Goal: Book appointment/travel/reservation

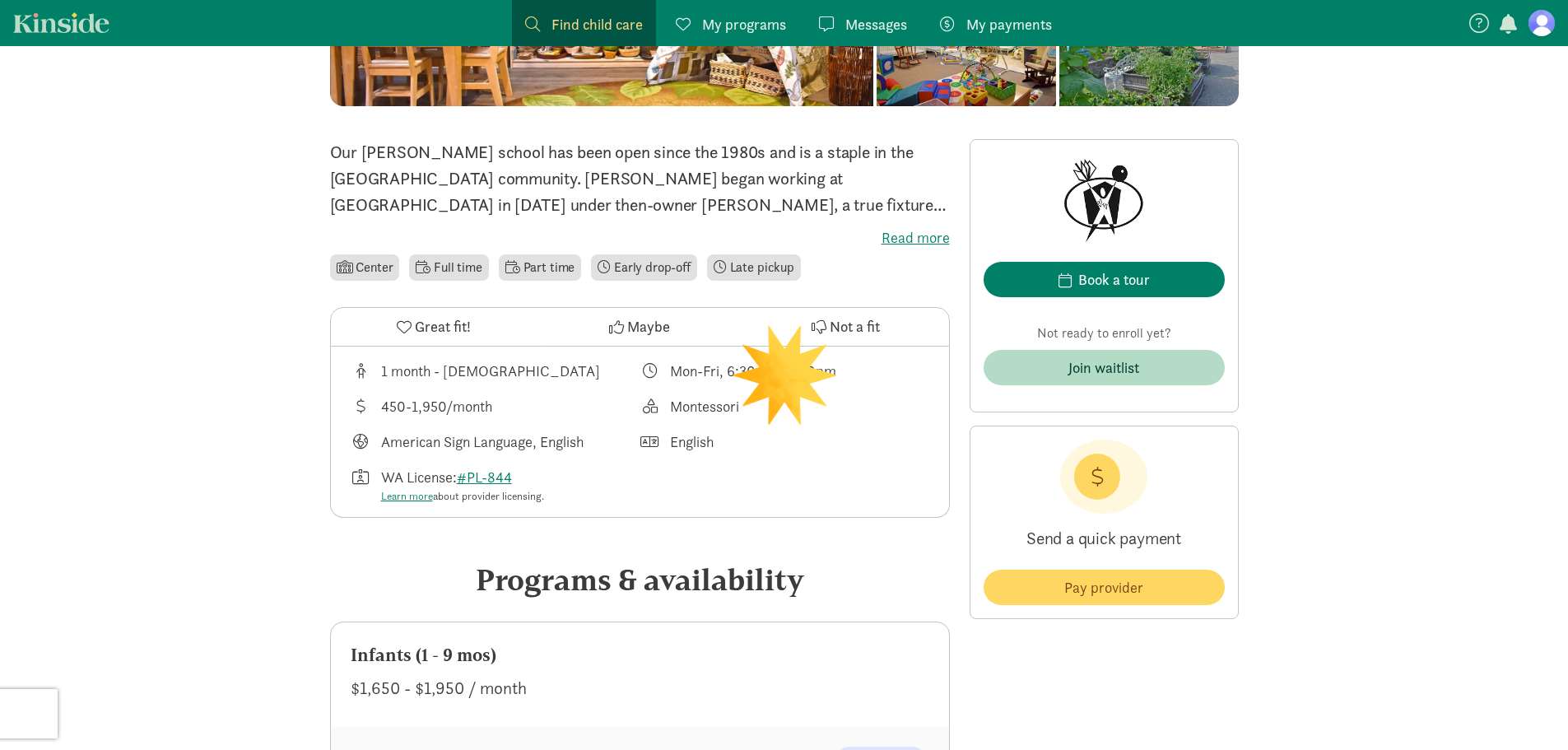
scroll to position [330, 0]
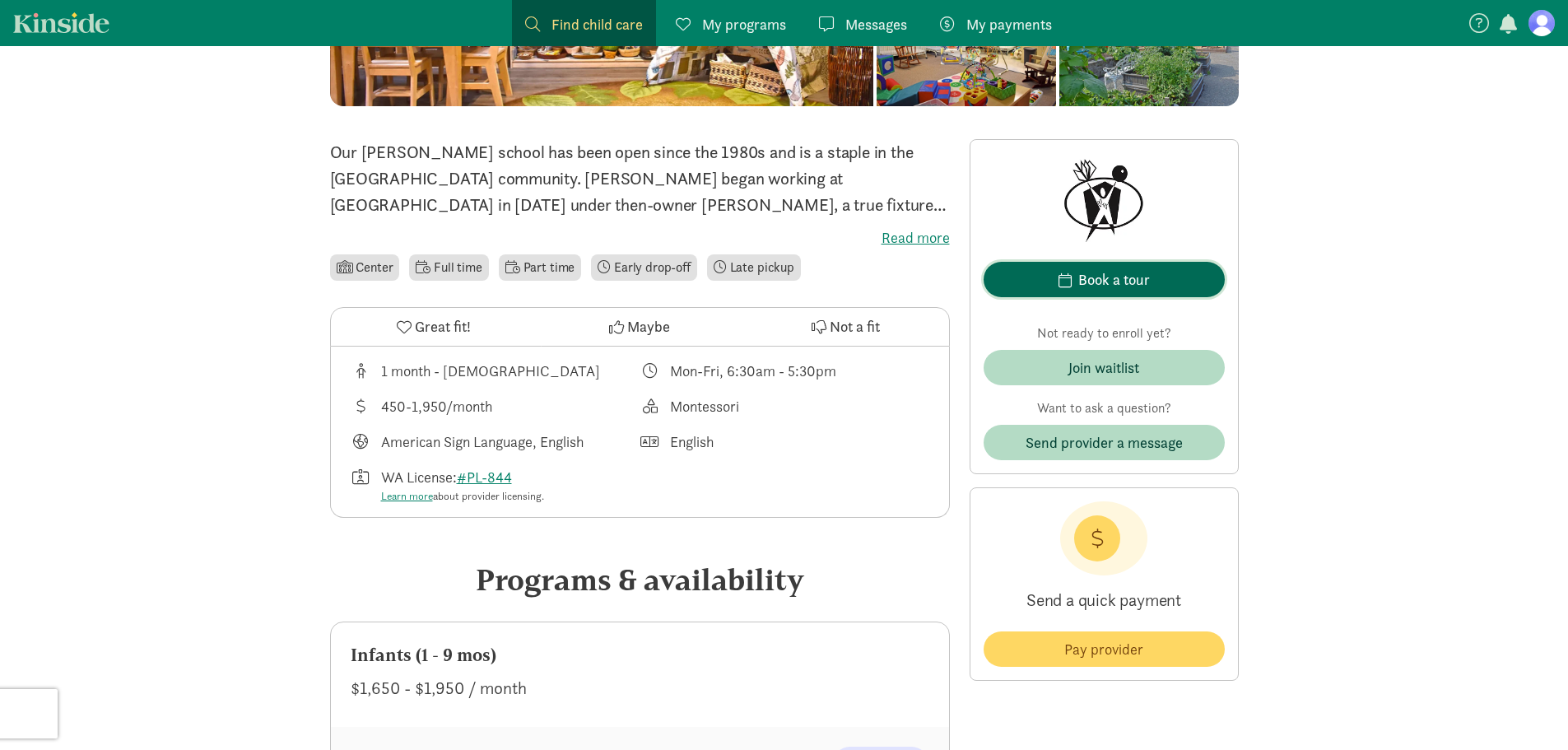
click at [1115, 286] on div "Book a tour" at bounding box center [1113, 279] width 71 height 22
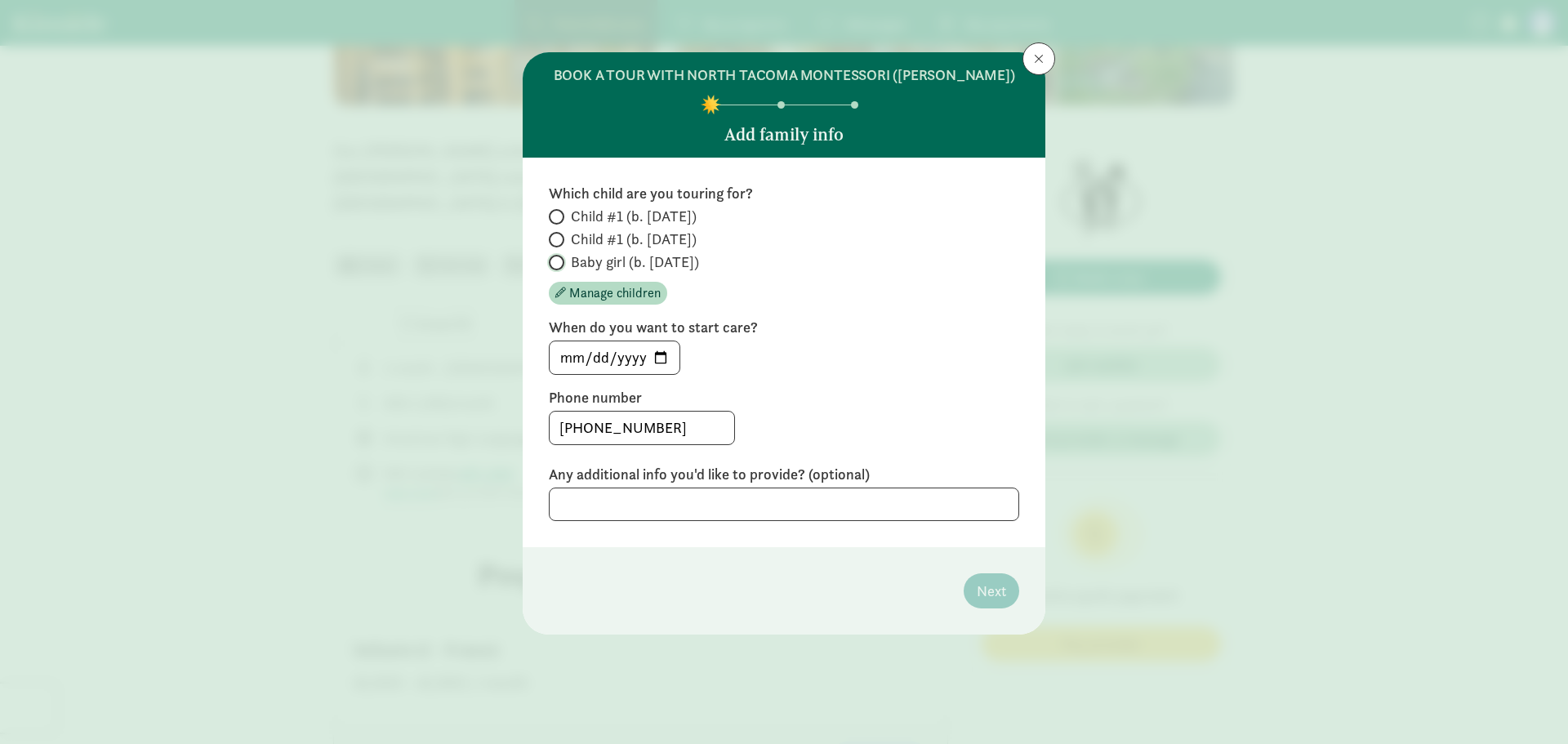
click at [559, 262] on input "Baby girl (b. [DATE])" at bounding box center [554, 262] width 11 height 11
radio input "true"
click at [660, 357] on input "[DATE]" at bounding box center [615, 357] width 130 height 33
type input "[DATE]"
click at [962, 410] on div "[PHONE_NUMBER]" at bounding box center [784, 427] width 471 height 34
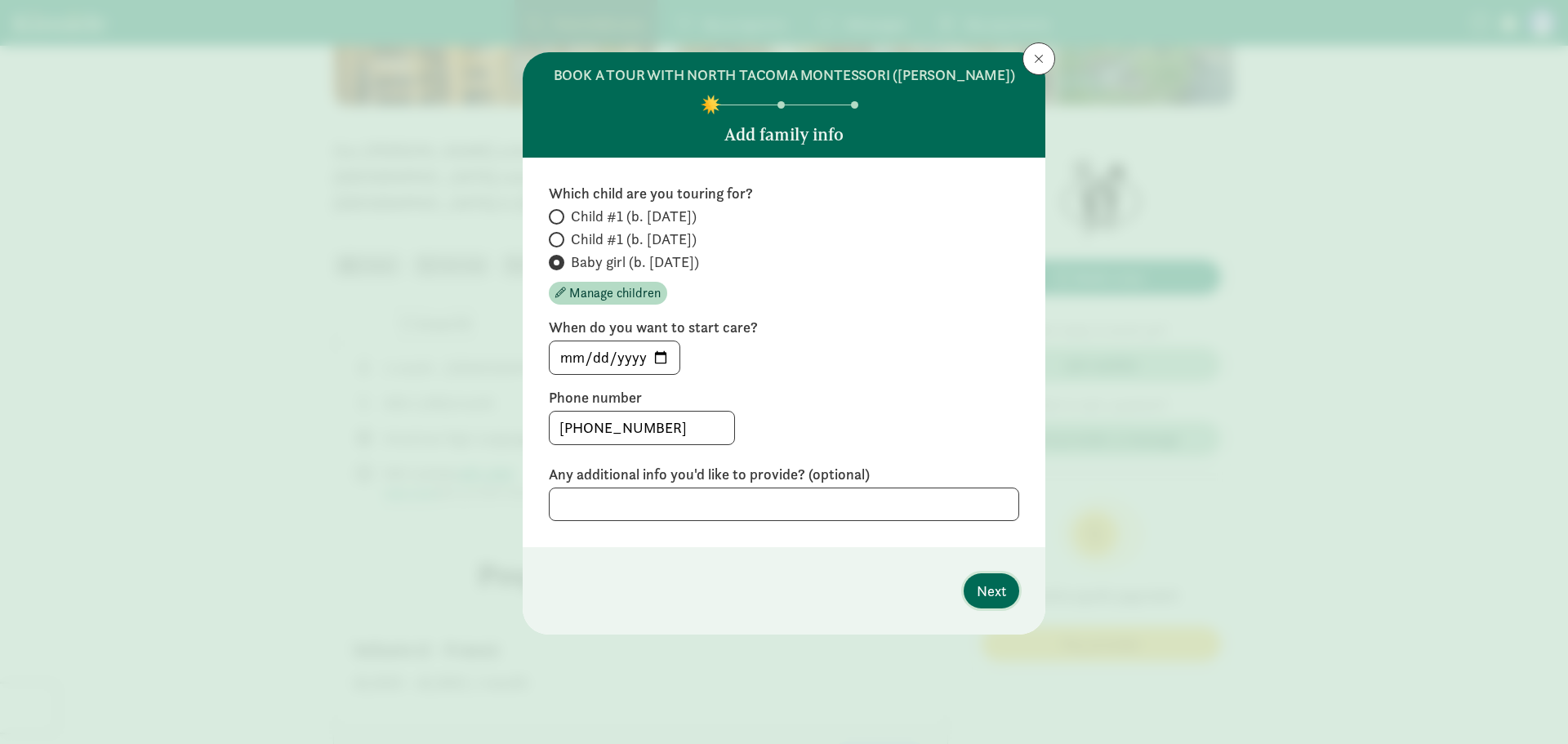
click at [1000, 595] on span "Next" at bounding box center [991, 591] width 29 height 22
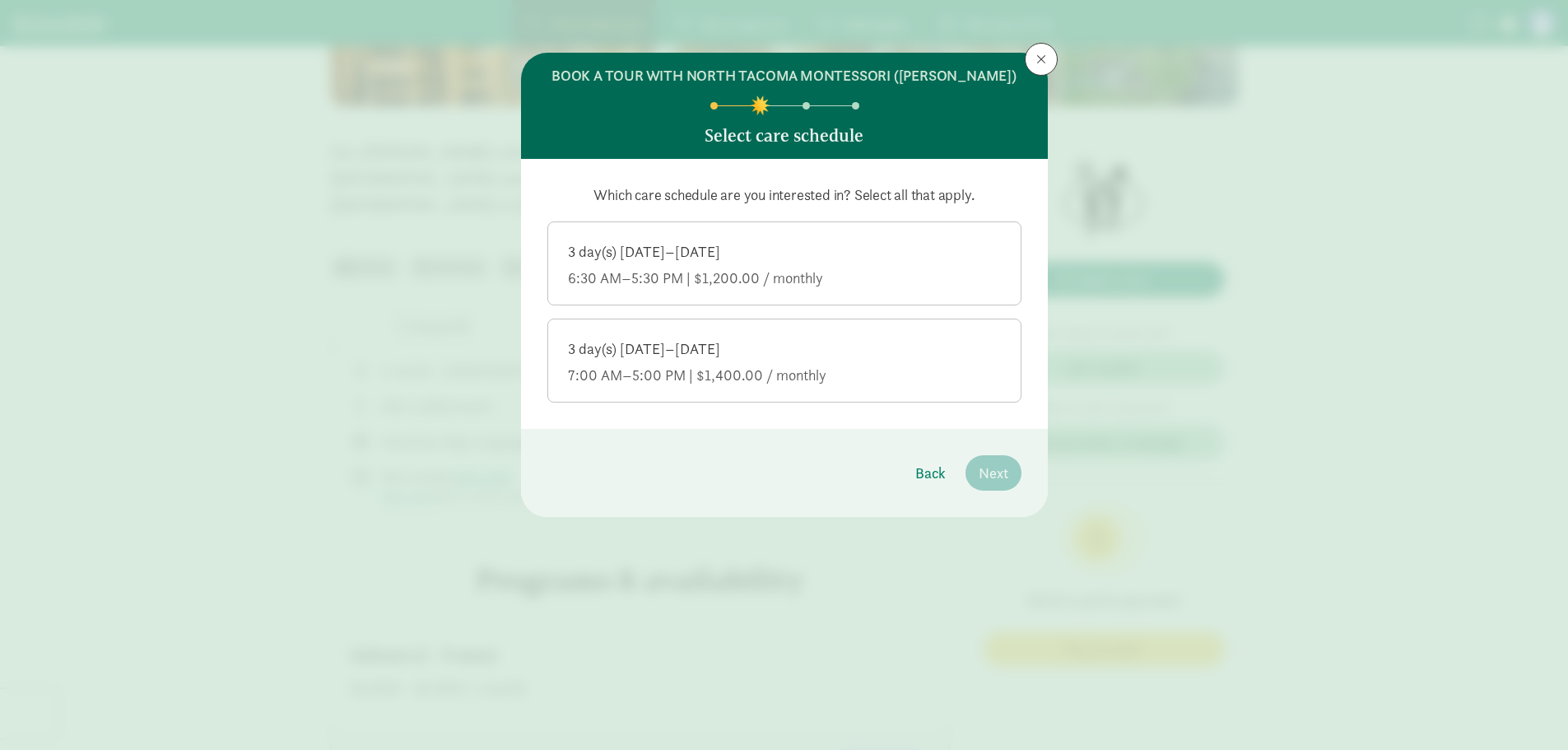
click at [745, 267] on div "3 day(s) [DATE]–[DATE] 6:30 AM–5:30 PM | $1,200.00 / monthly" at bounding box center [784, 265] width 433 height 46
click at [0, 0] on input "3 day(s) [DATE]–[DATE] 6:30 AM–5:30 PM | $1,200.00 / monthly" at bounding box center [0, 0] width 0 height 0
click at [1006, 468] on span "Next" at bounding box center [993, 473] width 29 height 22
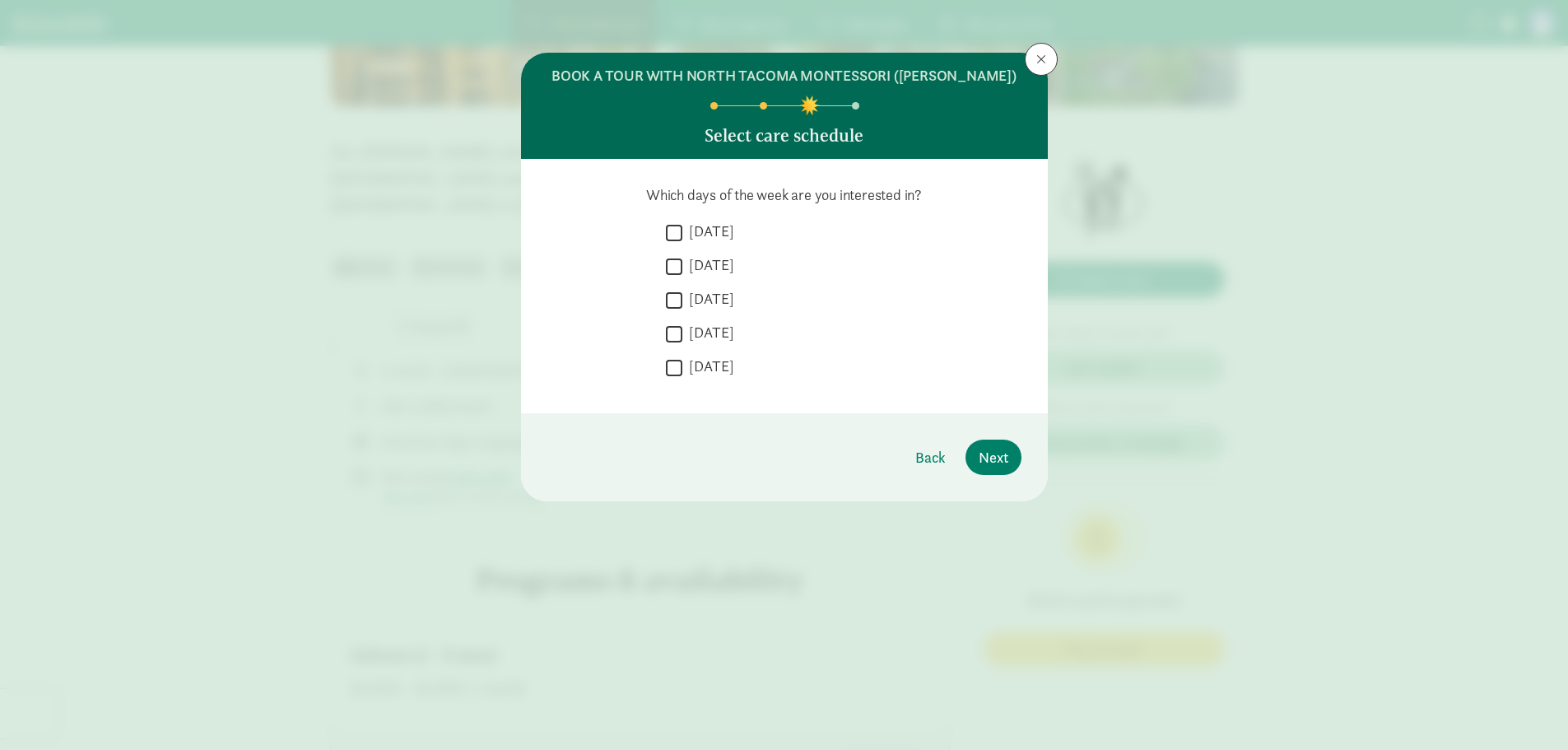
click at [675, 225] on input "[DATE]" at bounding box center [674, 232] width 17 height 22
checkbox input "true"
click at [675, 267] on input "[DATE]" at bounding box center [674, 266] width 17 height 22
checkbox input "true"
click at [678, 300] on input "[DATE]" at bounding box center [674, 300] width 17 height 22
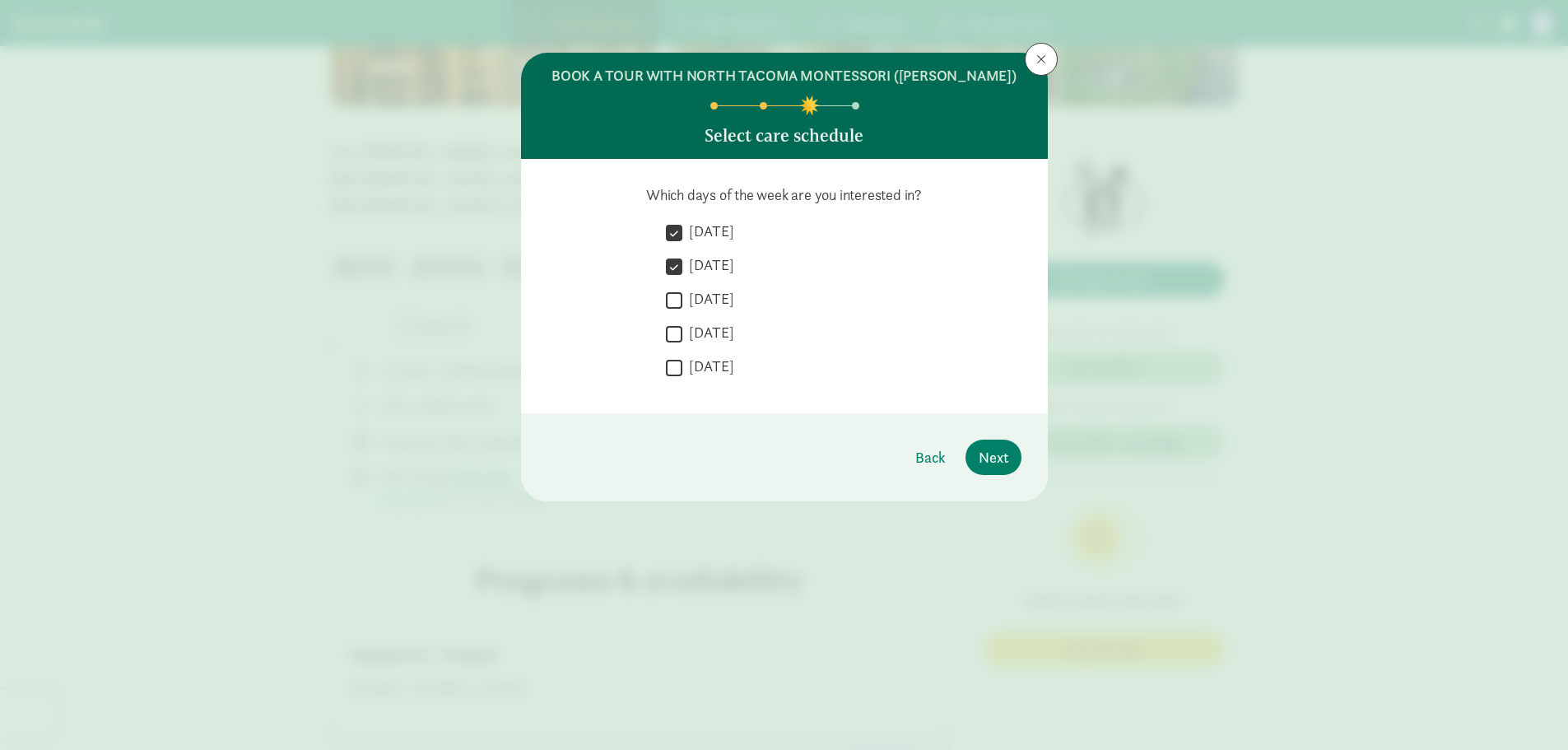
checkbox input "true"
click at [675, 331] on input "[DATE]" at bounding box center [674, 334] width 17 height 22
checkbox input "true"
click at [674, 375] on input "[DATE]" at bounding box center [674, 367] width 17 height 22
checkbox input "true"
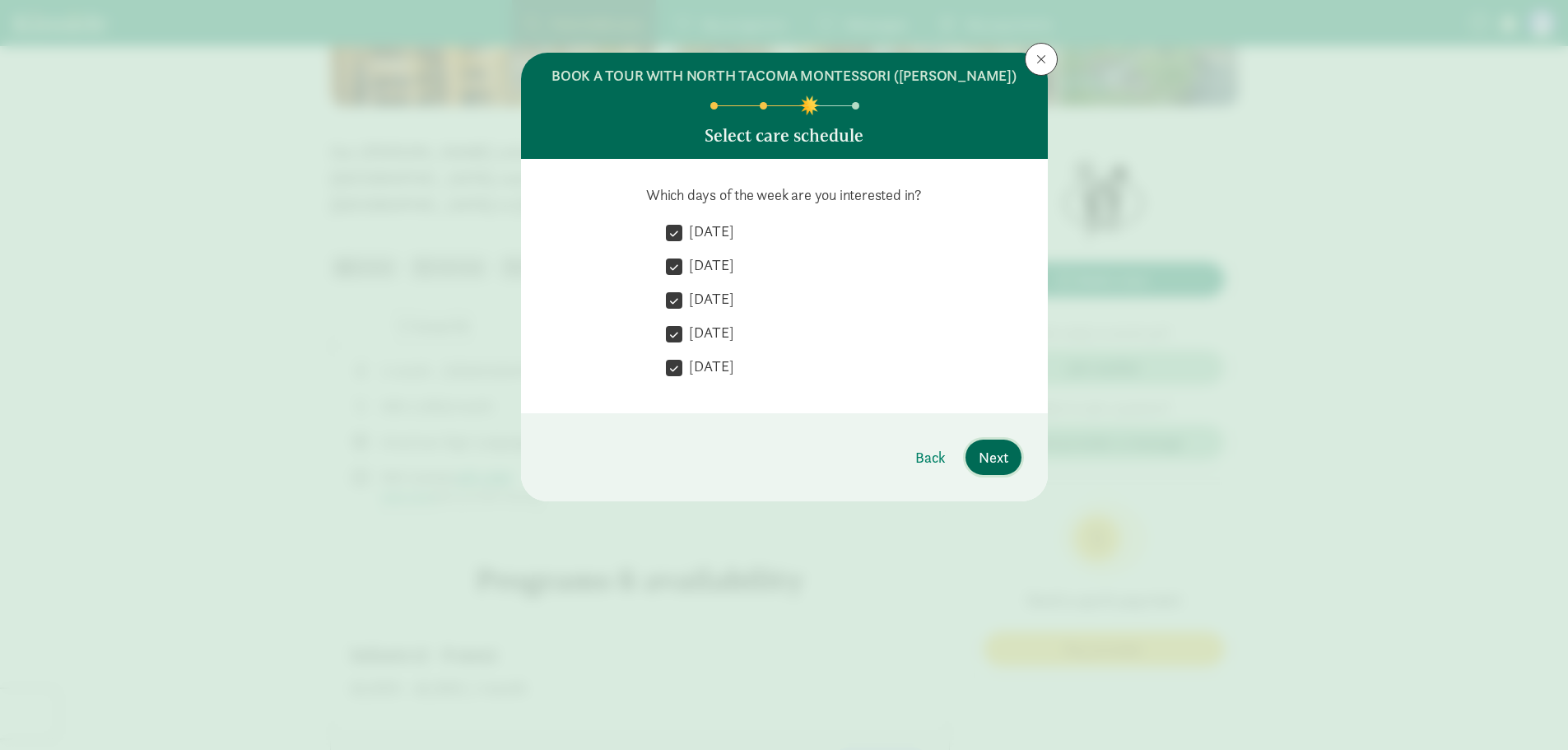
click at [995, 451] on span "Next" at bounding box center [993, 457] width 29 height 22
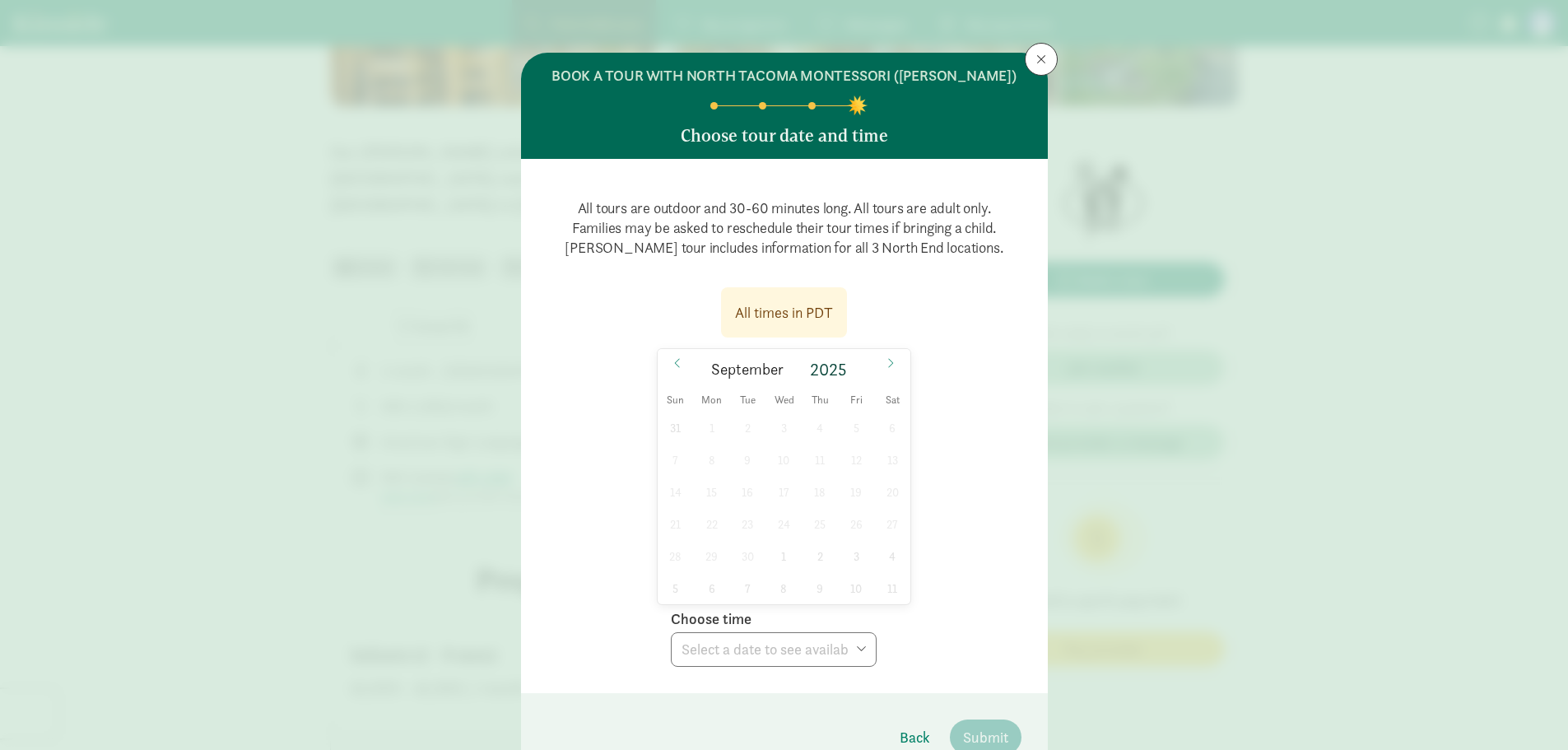
click at [784, 445] on div "31 1 2 3 4 5 6 7 8 9 10 11 12 13 14 15 16 17 18 19 20 21 22 23 24 25 26 27 28 2…" at bounding box center [784, 507] width 253 height 193
click at [684, 430] on div "31 1 2 3 4 5 6 7 8 9 10 11 12 13 14 15 16 17 18 19 20 21 22 23 24 25 26 27 28 2…" at bounding box center [784, 507] width 253 height 193
click at [699, 471] on div "31 1 2 3 4 5 6 7 8 9 10 11 12 13 14 15 16 17 18 19 20 21 22 23 24 25 26 27 28 2…" at bounding box center [784, 507] width 253 height 193
click at [695, 435] on div "31 1 2 3 4 5 6 7 8 9 10 11 12 13 14 15 16 17 18 19 20 21 22 23 24 25 26 27 28 2…" at bounding box center [784, 507] width 253 height 193
click at [710, 448] on div "31 1 2 3 4 5 6 7 8 9 10 11 12 13 14 15 16 17 18 19 20 21 22 23 24 25 26 27 28 2…" at bounding box center [784, 507] width 253 height 193
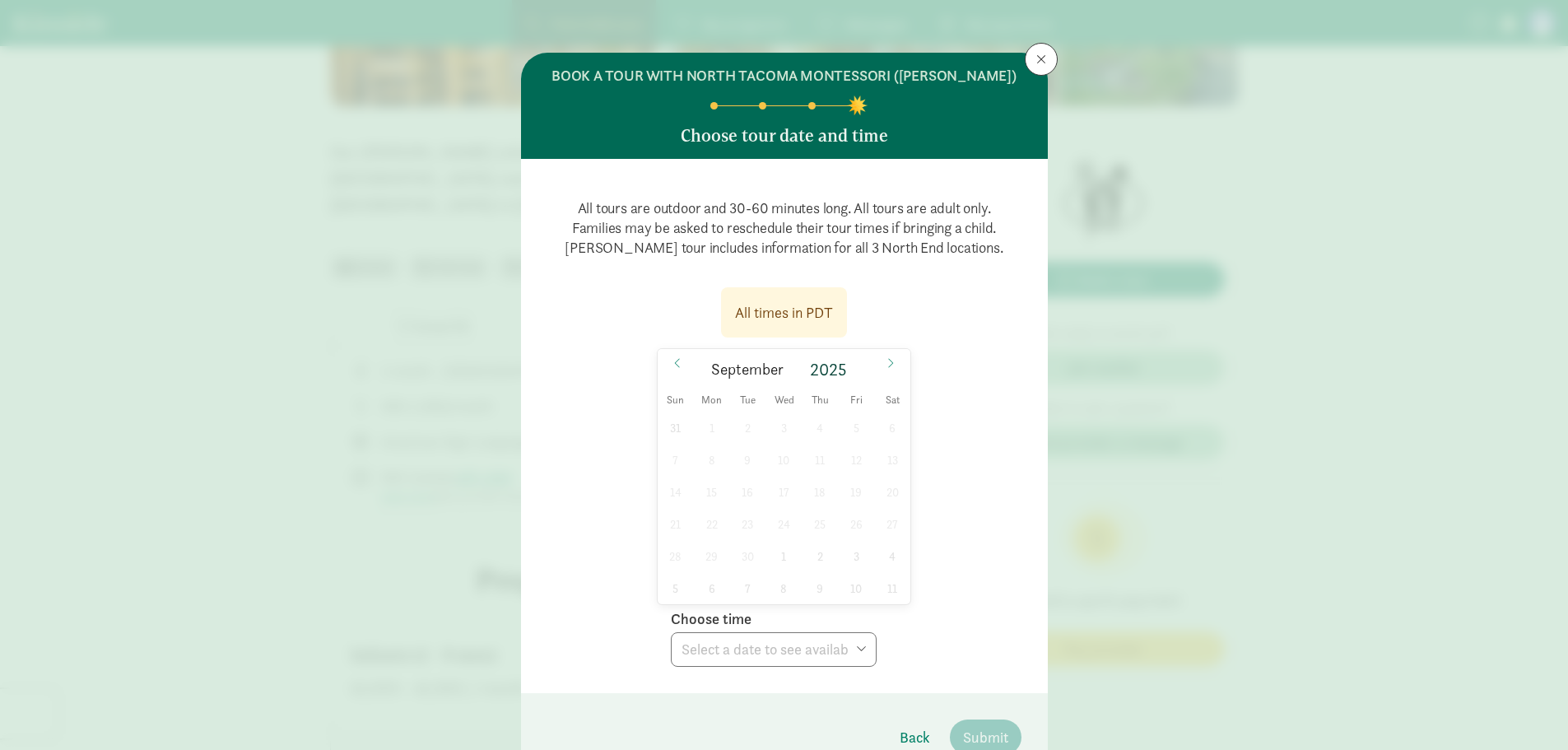
click at [716, 520] on div "31 1 2 3 4 5 6 7 8 9 10 11 12 13 14 15 16 17 18 19 20 21 22 23 24 25 26 27 28 2…" at bounding box center [784, 507] width 253 height 193
click at [780, 555] on span "1" at bounding box center [784, 556] width 32 height 32
click at [852, 649] on select "Choose time 10:00 AM (open house)" at bounding box center [773, 649] width 206 height 34
click at [983, 482] on div "All times in PDT [DATE] [DATE] Sun Mon Tue Wed Thu Fri Sat 28 29 30 1 2 3 4 5 6…" at bounding box center [784, 472] width 474 height 389
click at [783, 428] on span "1" at bounding box center [784, 427] width 32 height 32
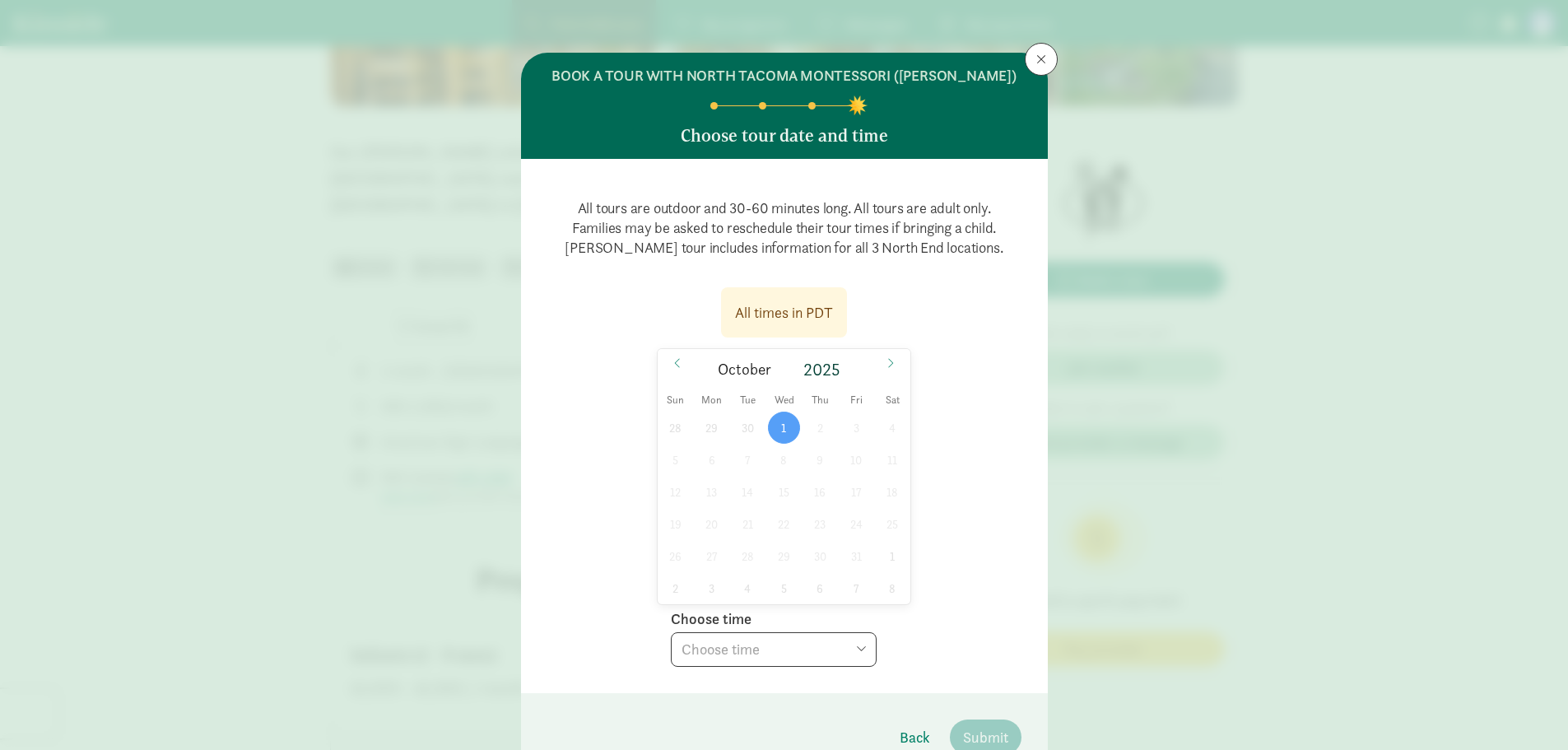
click at [860, 649] on select "Choose time 10:00 AM (open house)" at bounding box center [773, 649] width 206 height 34
click at [673, 362] on icon at bounding box center [678, 363] width 10 height 12
click at [897, 364] on span at bounding box center [890, 362] width 26 height 28
click at [885, 362] on icon at bounding box center [890, 363] width 10 height 12
click at [883, 422] on div "26 27 28 29 30 31 1 2 3 4 5 6 7 8 9 10 11 12 13 14 15 16 17 18 19 20 21 22 23 2…" at bounding box center [784, 507] width 253 height 193
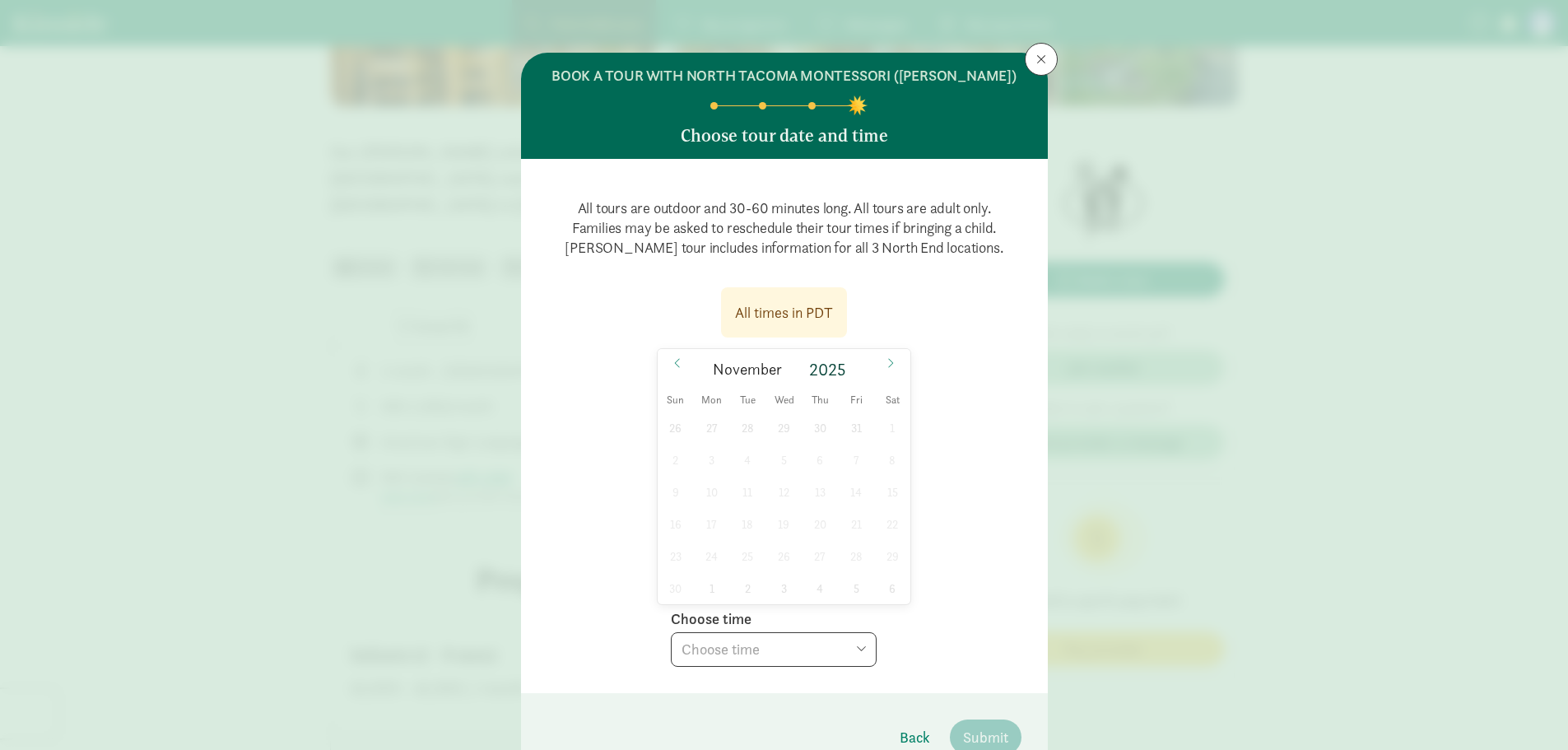
click at [883, 425] on div "26 27 28 29 30 31 1 2 3 4 5 6 7 8 9 10 11 12 13 14 15 16 17 18 19 20 21 22 23 2…" at bounding box center [784, 507] width 253 height 193
click at [727, 464] on div "26 27 28 29 30 31 1 2 3 4 5 6 7 8 9 10 11 12 13 14 15 16 17 18 19 20 21 22 23 2…" at bounding box center [784, 507] width 253 height 193
click at [685, 464] on div "26 27 28 29 30 31 1 2 3 4 5 6 7 8 9 10 11 12 13 14 15 16 17 18 19 20 21 22 23 2…" at bounding box center [784, 507] width 253 height 193
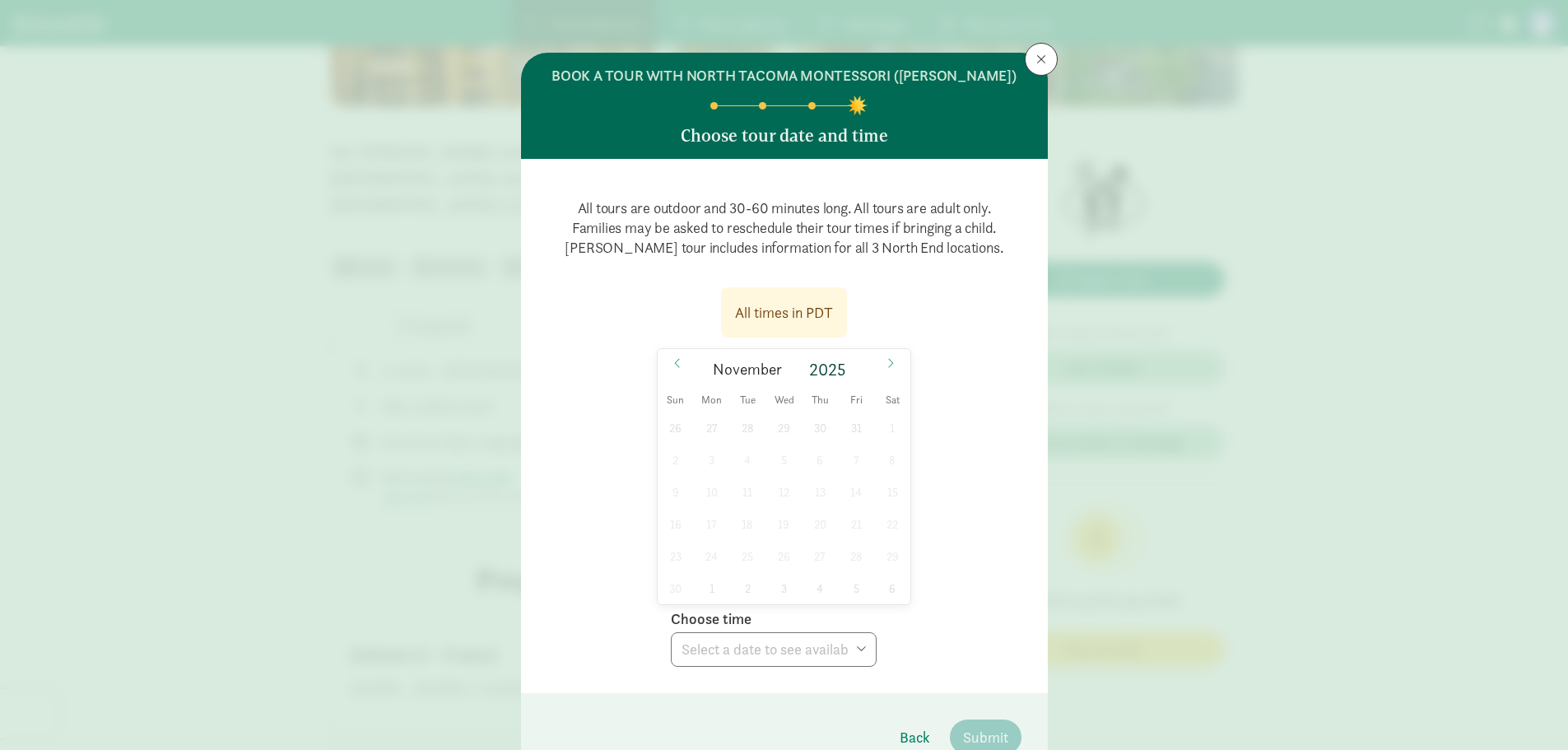
click at [792, 473] on div "26 27 28 29 30 31 1 2 3 4 5 6 7 8 9 10 11 12 13 14 15 16 17 18 19 20 21 22 23 2…" at bounding box center [784, 507] width 253 height 193
click at [854, 427] on div "26 27 28 29 30 31 1 2 3 4 5 6 7 8 9 10 11 12 13 14 15 16 17 18 19 20 21 22 23 2…" at bounding box center [784, 507] width 253 height 193
click at [930, 328] on div "All times in PDT [DATE] [DATE] Sun Mon Tue Wed Thu Fri Sat 26 27 28 29 30 31 1 …" at bounding box center [784, 472] width 474 height 389
click at [1030, 61] on button at bounding box center [1041, 59] width 33 height 33
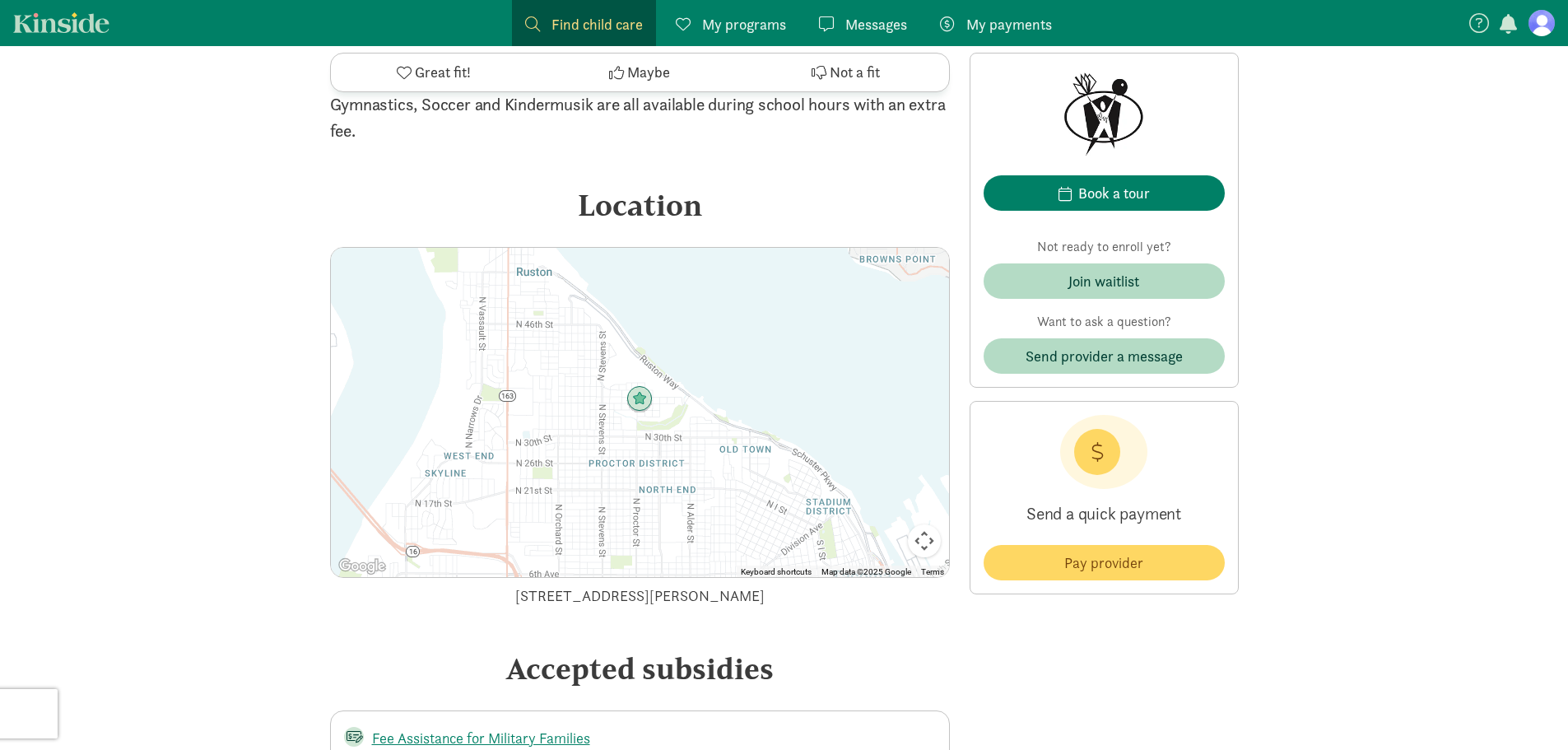
scroll to position [2140, 0]
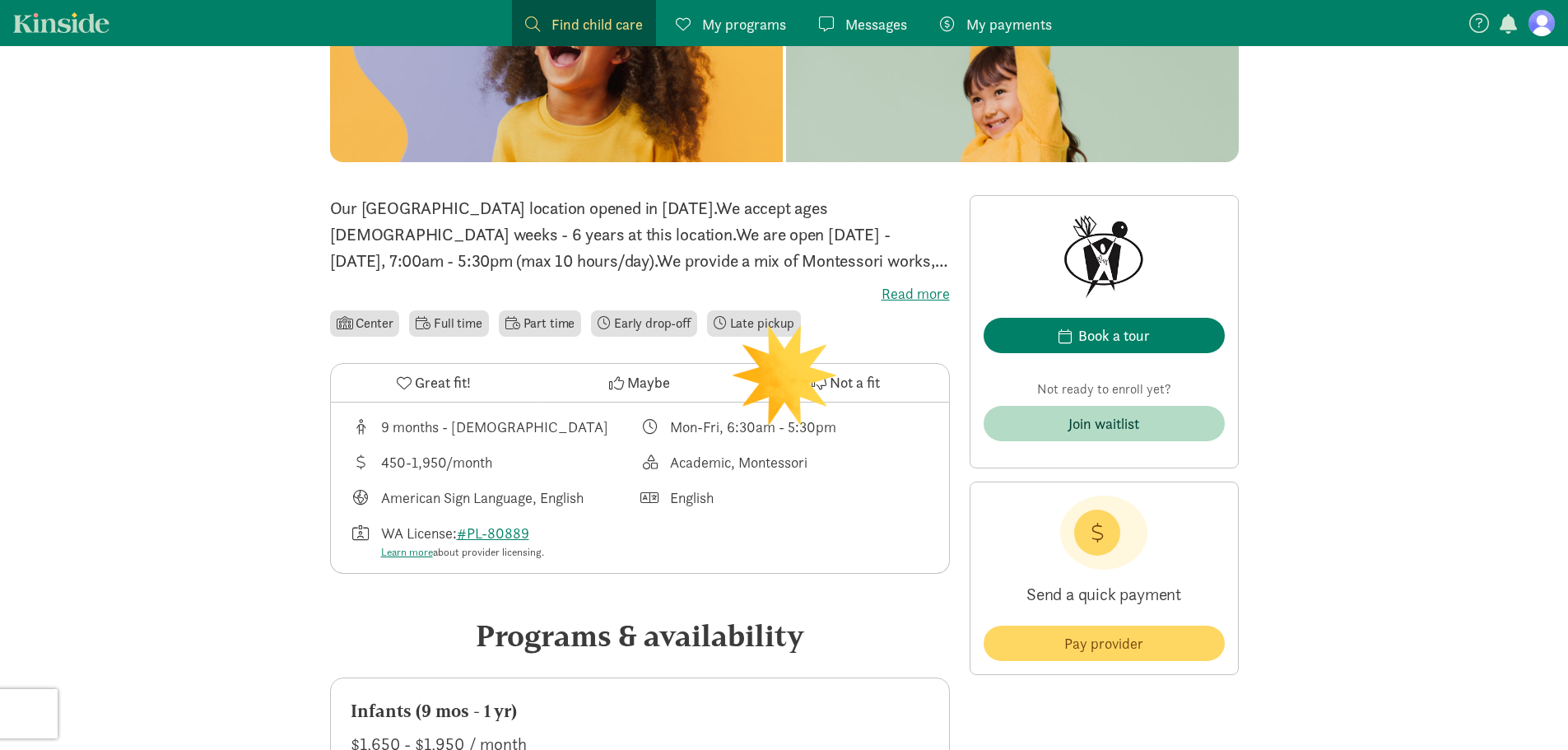
scroll to position [330, 0]
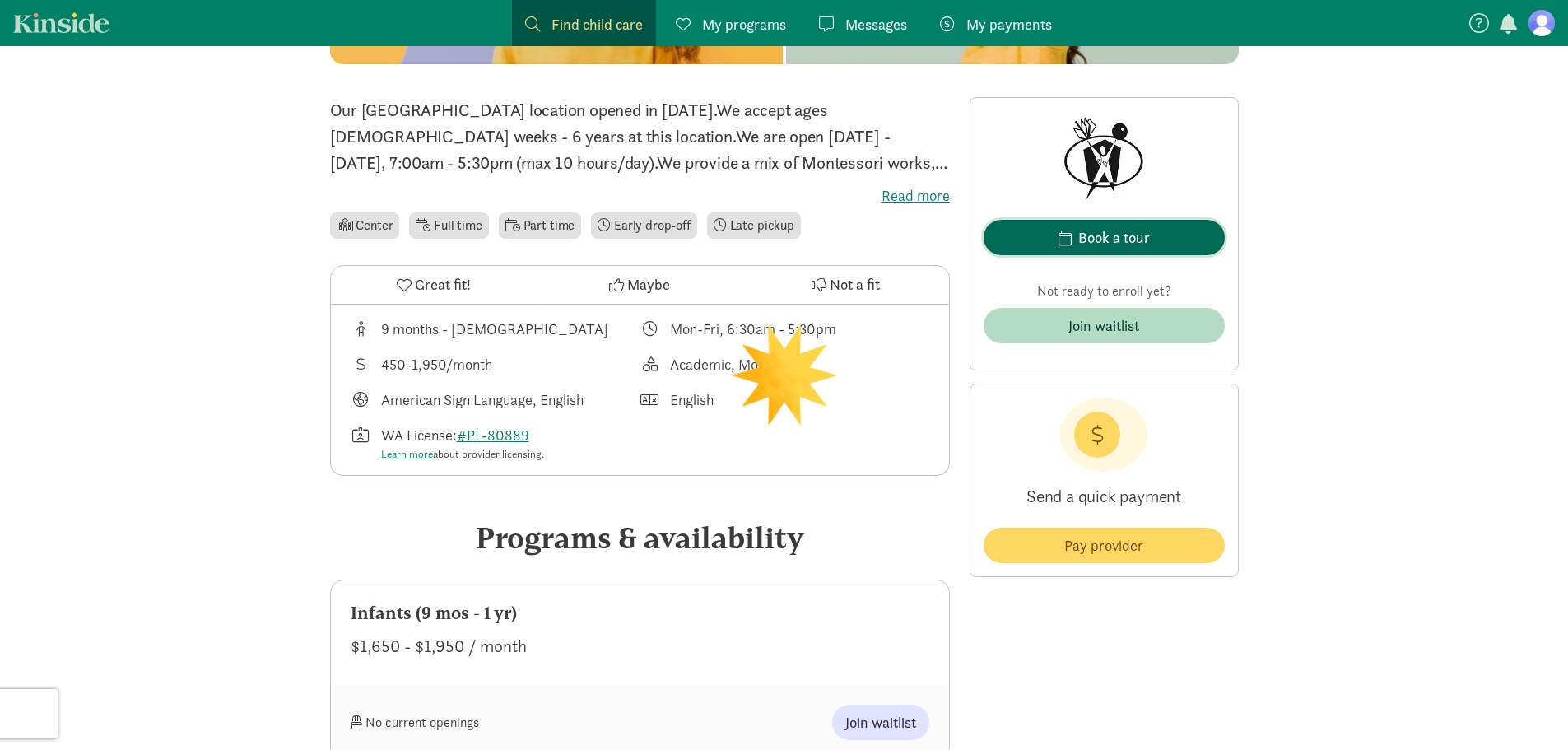
click at [1116, 236] on div "Book a tour" at bounding box center [1113, 237] width 71 height 22
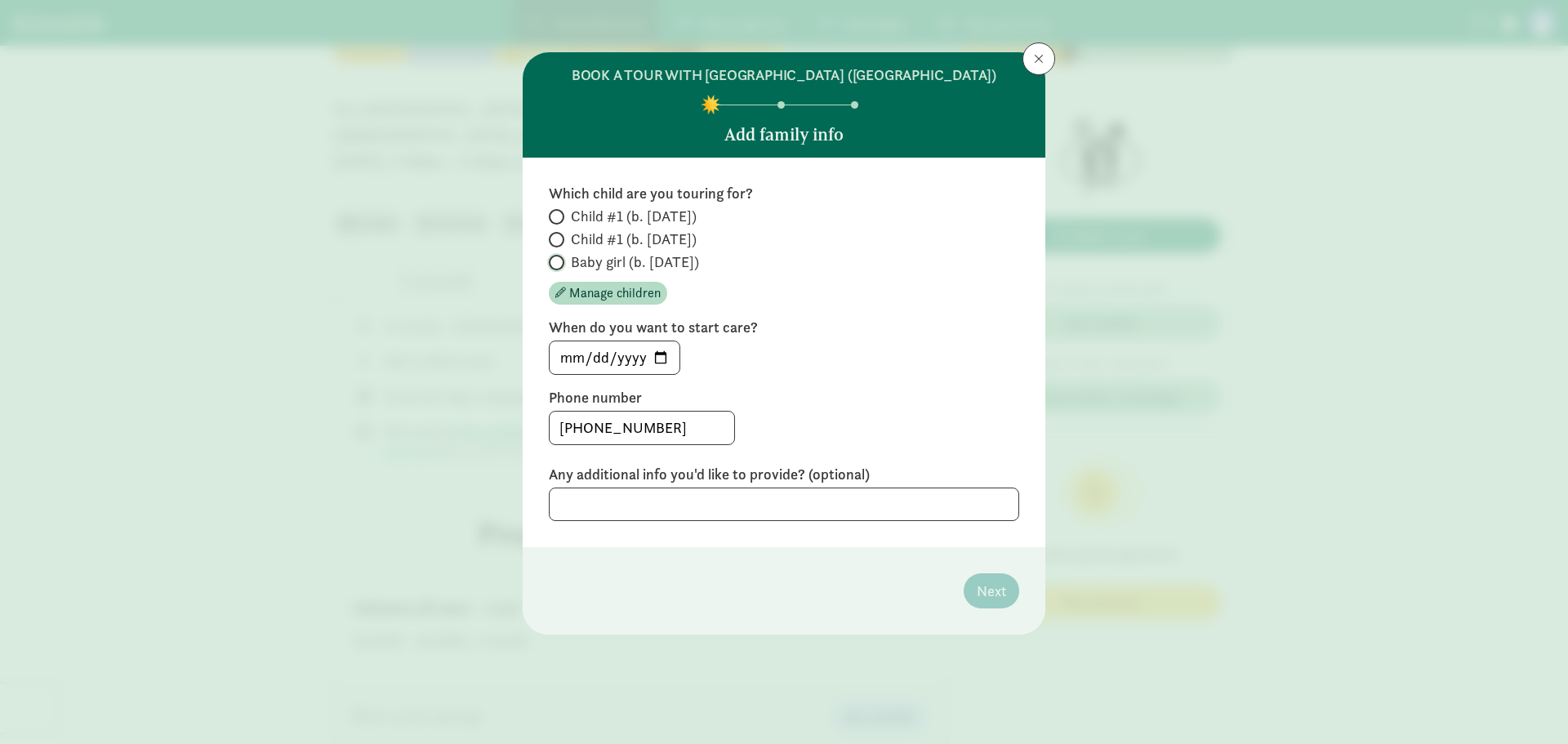
click at [553, 268] on input "Baby girl (b. [DATE])" at bounding box center [554, 262] width 11 height 11
radio input "true"
click at [661, 372] on input "[DATE]" at bounding box center [615, 357] width 130 height 33
type input "[DATE]"
click at [885, 405] on div "Which child are you touring for? Child #1 (b. [DATE]) Child #1 (b. [DATE]) Baby…" at bounding box center [784, 352] width 471 height 337
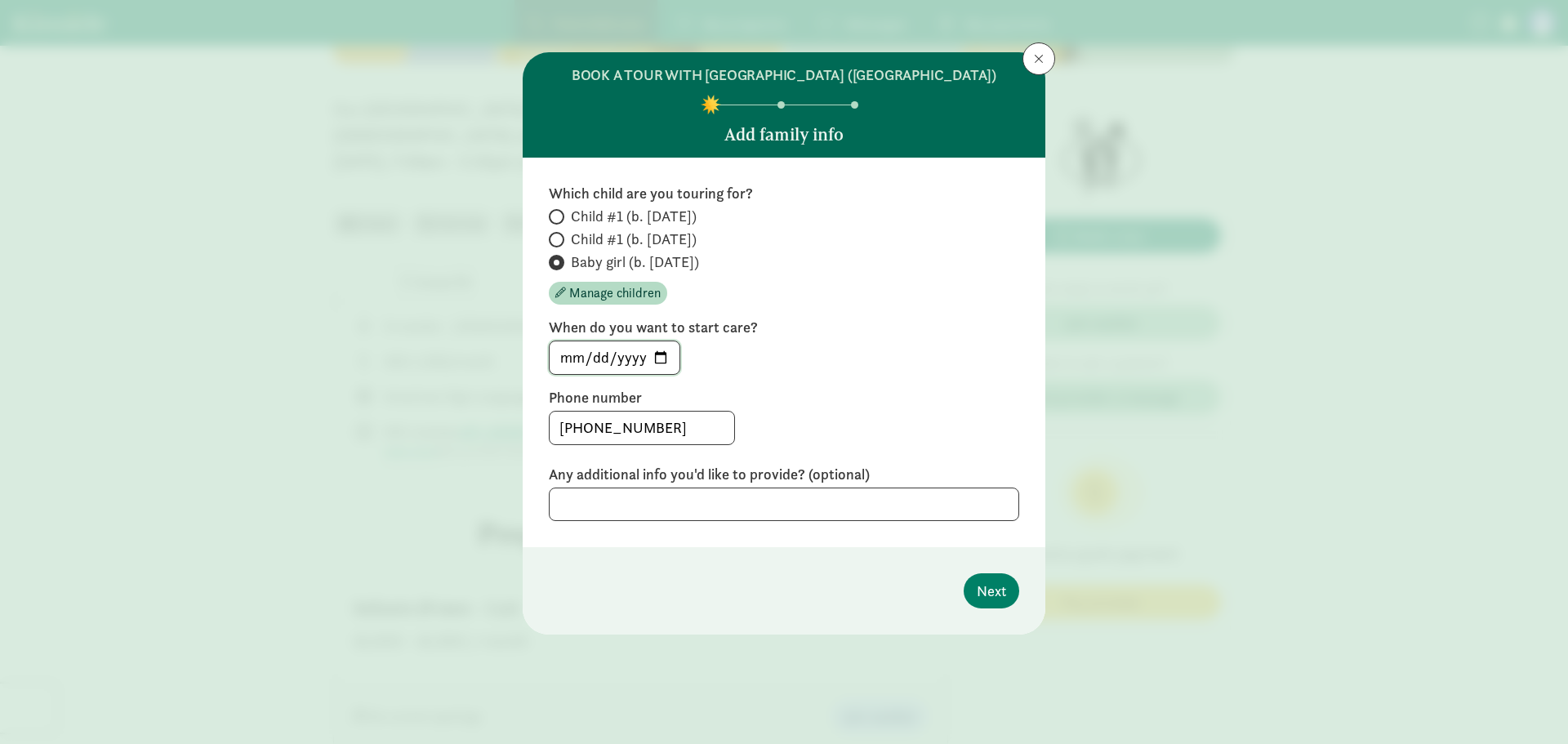
click at [640, 373] on input "[DATE]" at bounding box center [615, 357] width 130 height 33
click at [995, 601] on span "Next" at bounding box center [991, 591] width 29 height 22
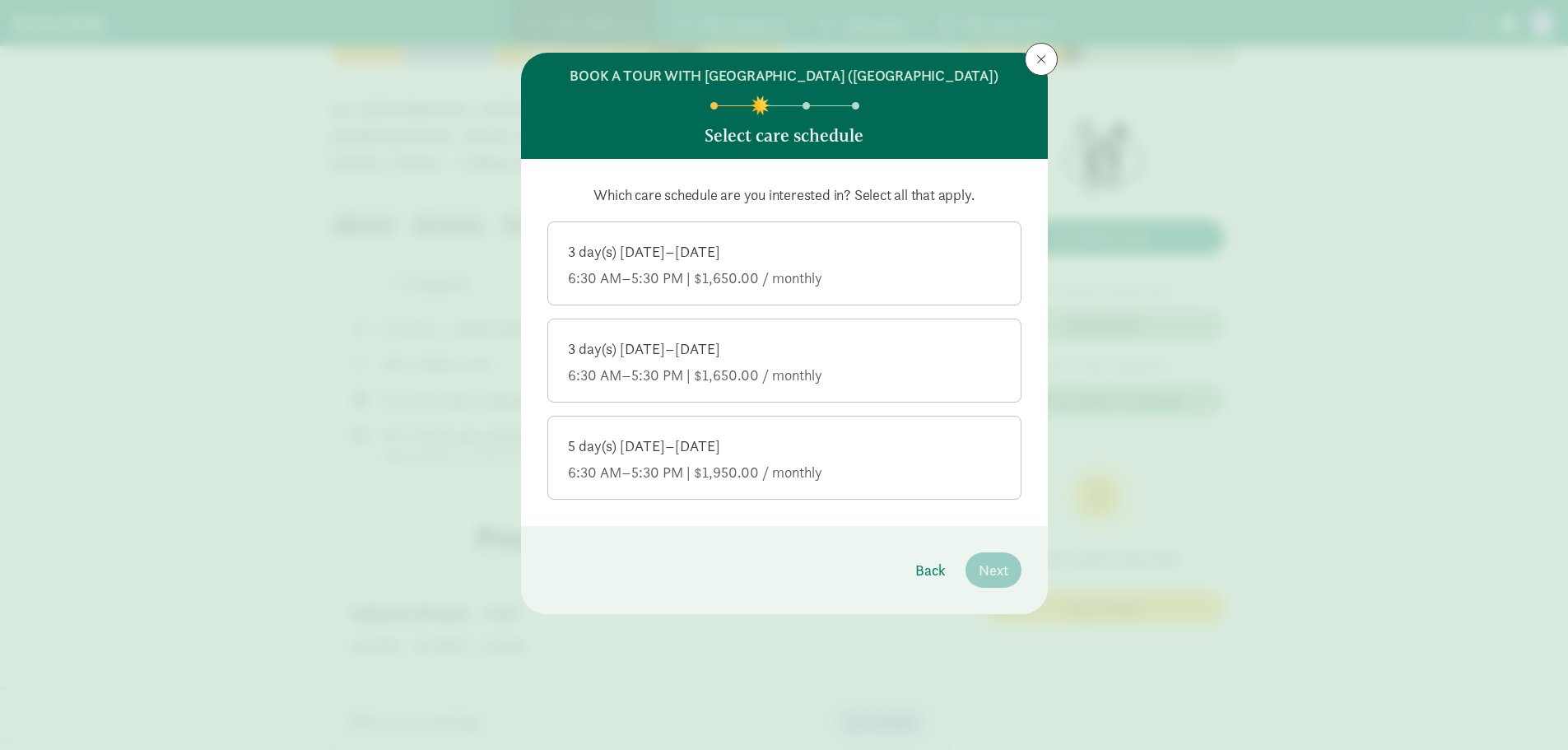
click at [854, 481] on div "5 day(s) [DATE]–[DATE] 6:30 AM–5:30 PM | $1,950.00 / monthly" at bounding box center [784, 459] width 433 height 46
click at [0, 0] on input "5 day(s) Monday–Friday 6:30 AM–5:30 PM | $1,950.00 / monthly" at bounding box center [0, 0] width 0 height 0
click at [1001, 581] on span "Next" at bounding box center [993, 570] width 29 height 22
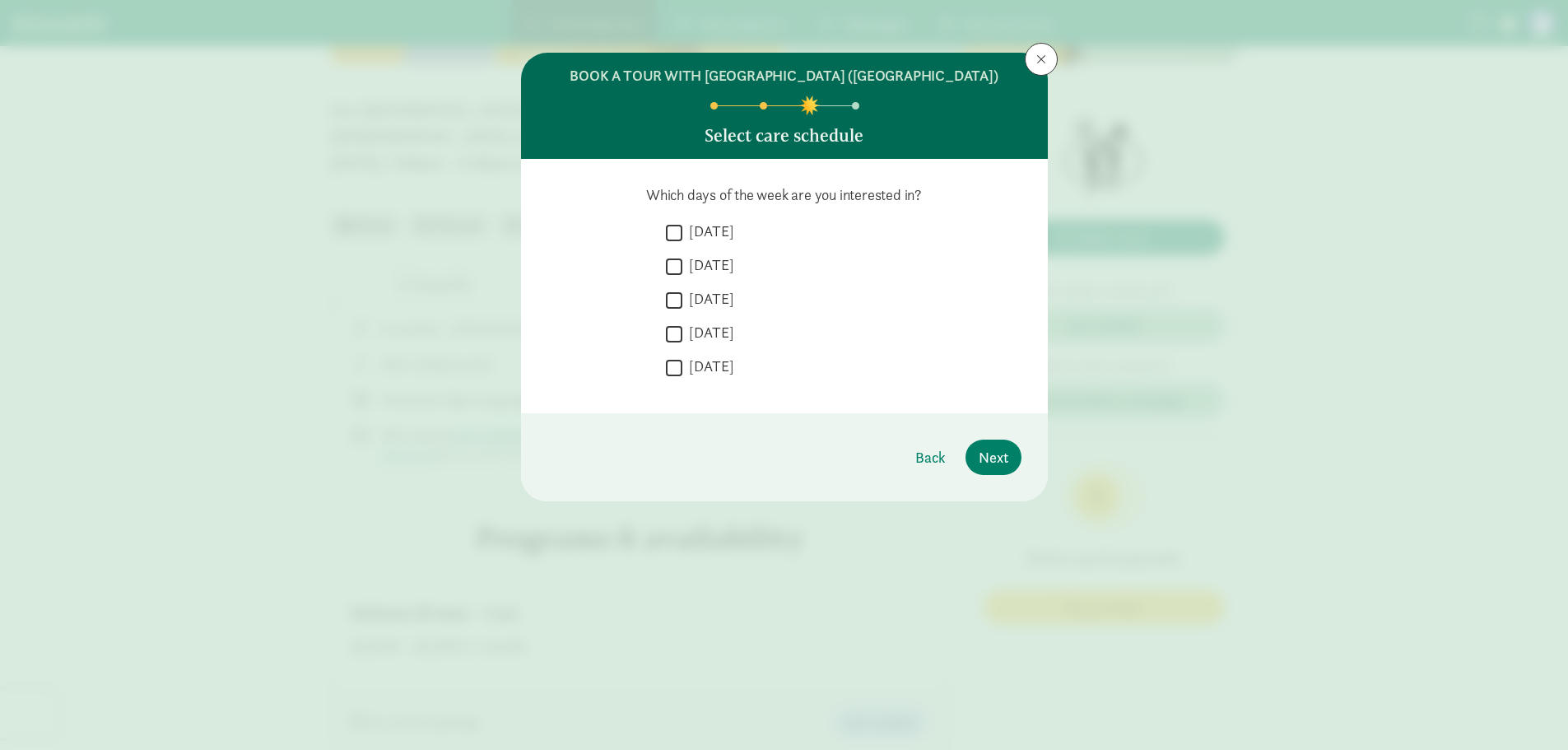
click at [678, 244] on input "[DATE]" at bounding box center [674, 232] width 17 height 22
checkbox input "true"
click at [679, 277] on input "[DATE]" at bounding box center [674, 266] width 17 height 22
checkbox input "true"
click at [681, 311] on input "[DATE]" at bounding box center [674, 300] width 17 height 22
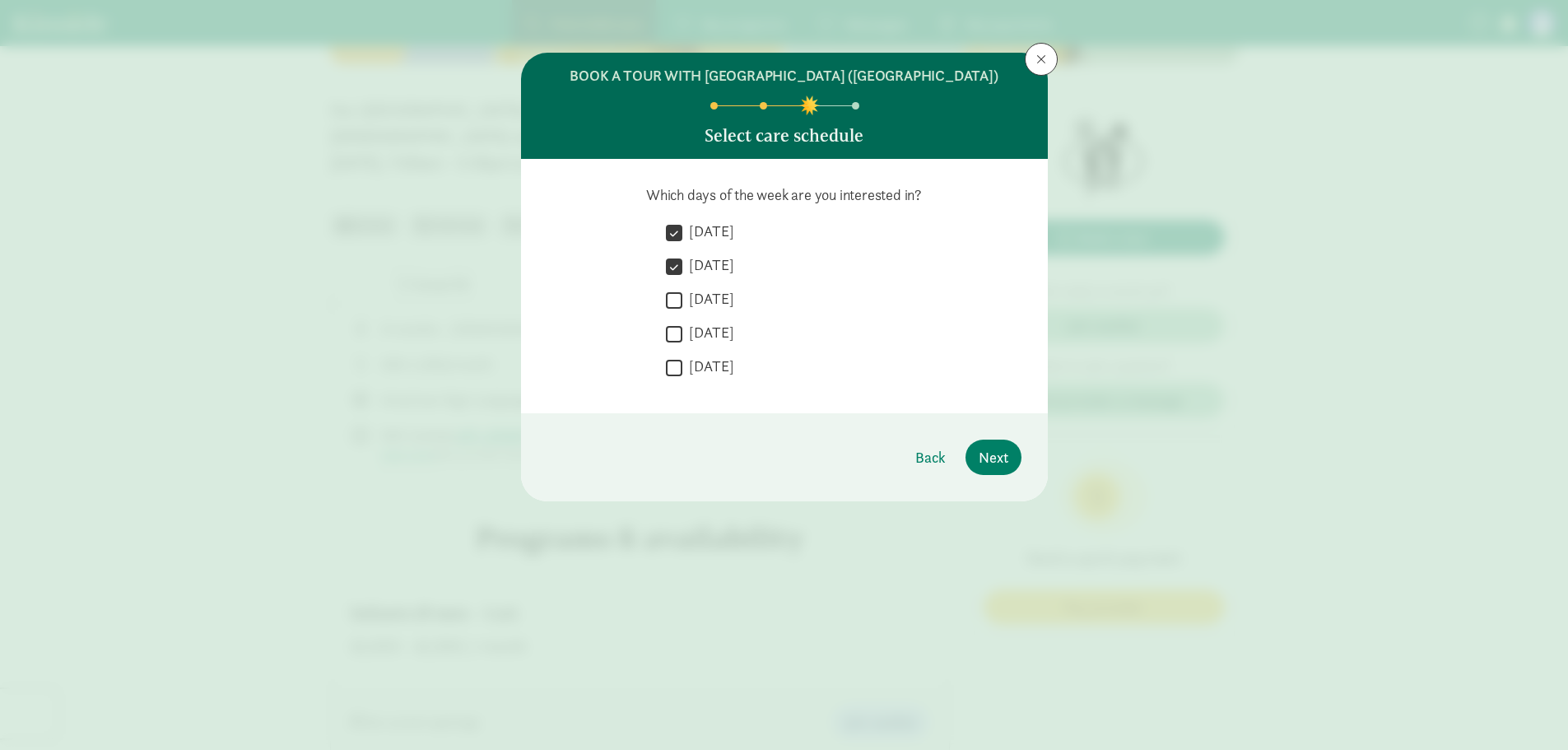
checkbox input "true"
click at [681, 345] on input "[DATE]" at bounding box center [674, 334] width 17 height 22
checkbox input "true"
click at [677, 378] on input "[DATE]" at bounding box center [674, 367] width 17 height 22
checkbox input "true"
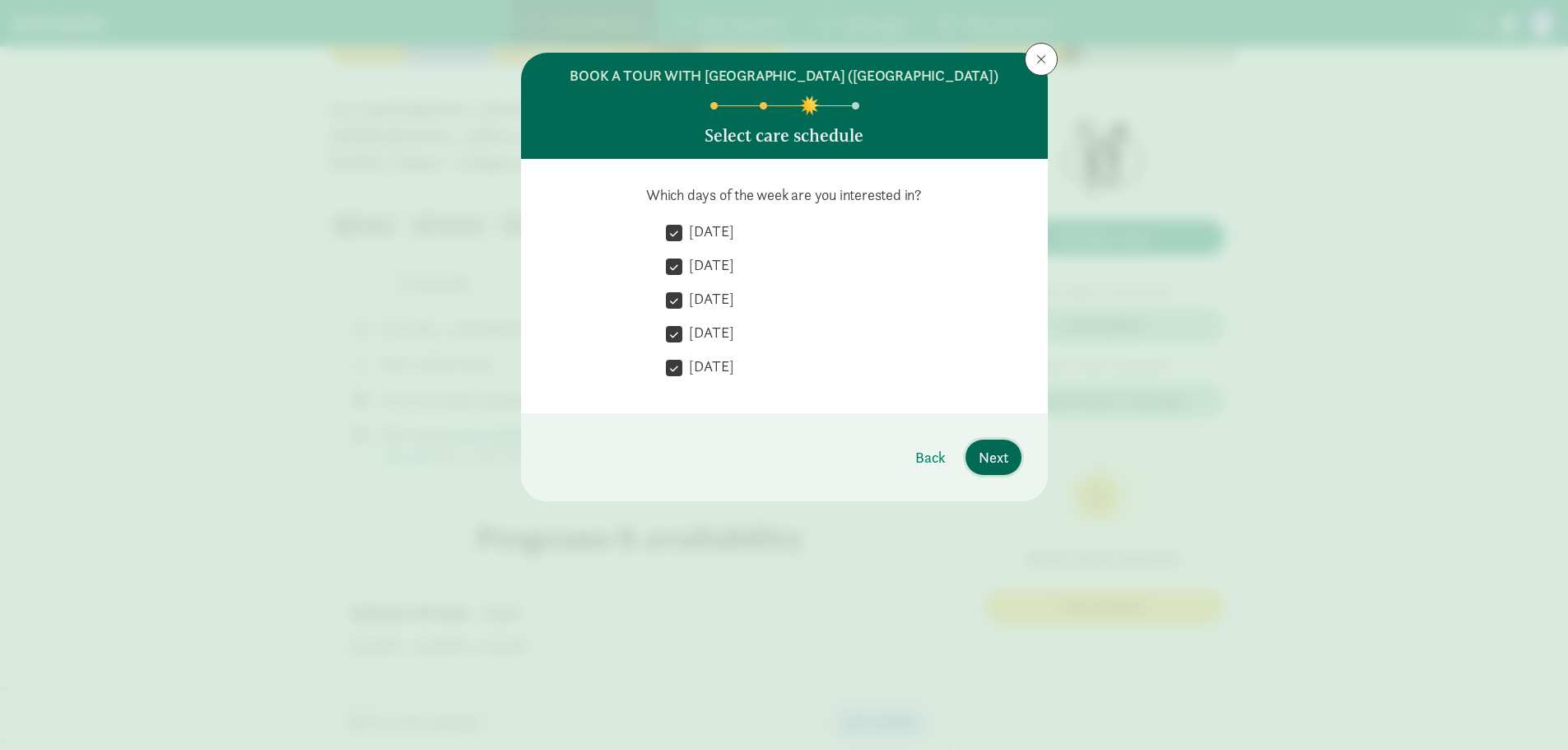
click at [986, 468] on span "Next" at bounding box center [993, 457] width 29 height 22
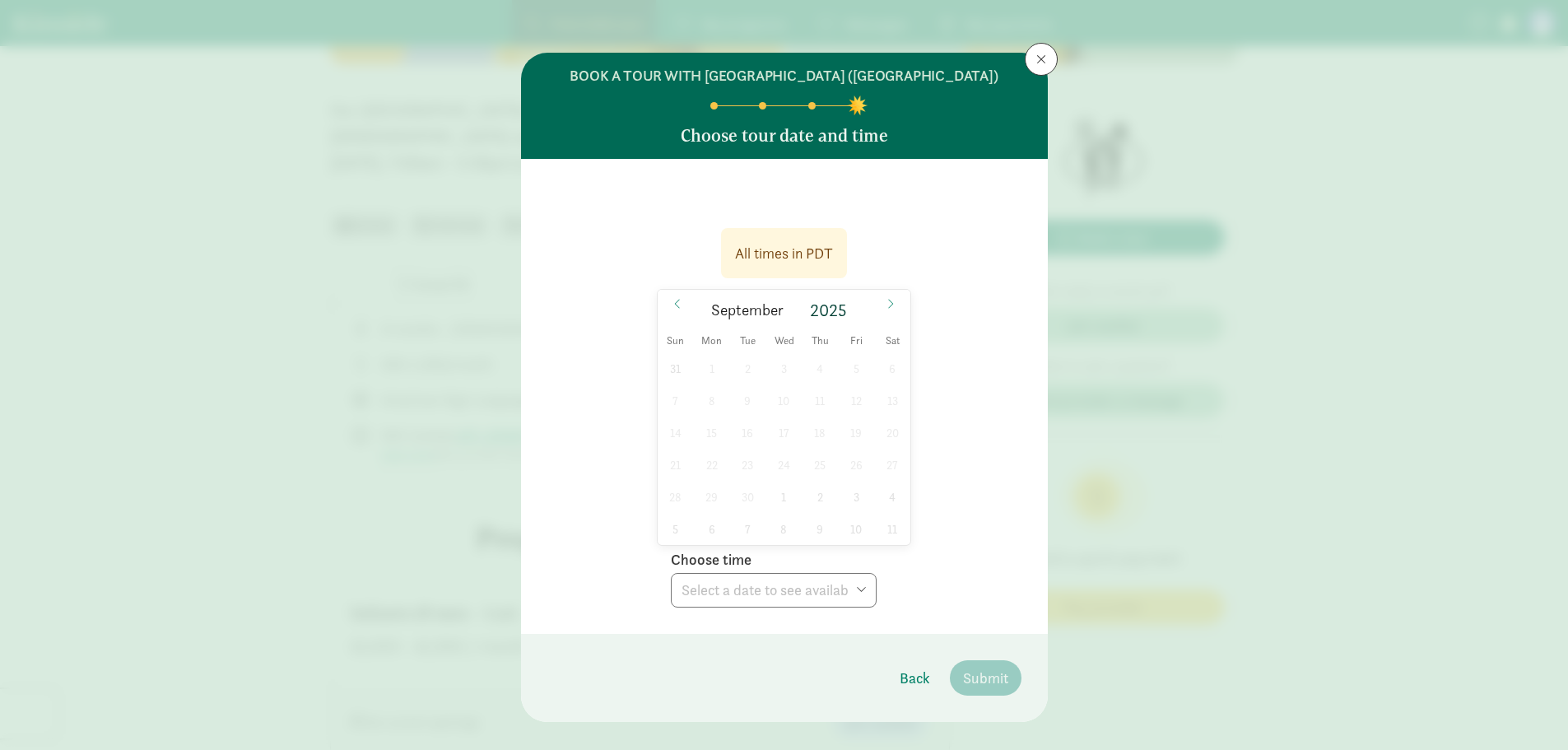
click at [786, 520] on div "31 1 2 3 4 5 6 7 8 9 10 11 12 13 14 15 16 17 18 19 20 21 22 23 24 25 26 27 28 2…" at bounding box center [784, 448] width 253 height 193
click at [885, 309] on icon at bounding box center [890, 304] width 10 height 12
click at [780, 513] on span "29" at bounding box center [784, 497] width 32 height 32
click at [925, 281] on div "All times in PDT 10/29/2025 October 2025 Sun Mon Tue Wed Thu Fri Sat 28 29 30 1…" at bounding box center [784, 412] width 474 height 389
click at [866, 607] on select "Choose time 10:00 AM (open house)" at bounding box center [773, 589] width 206 height 34
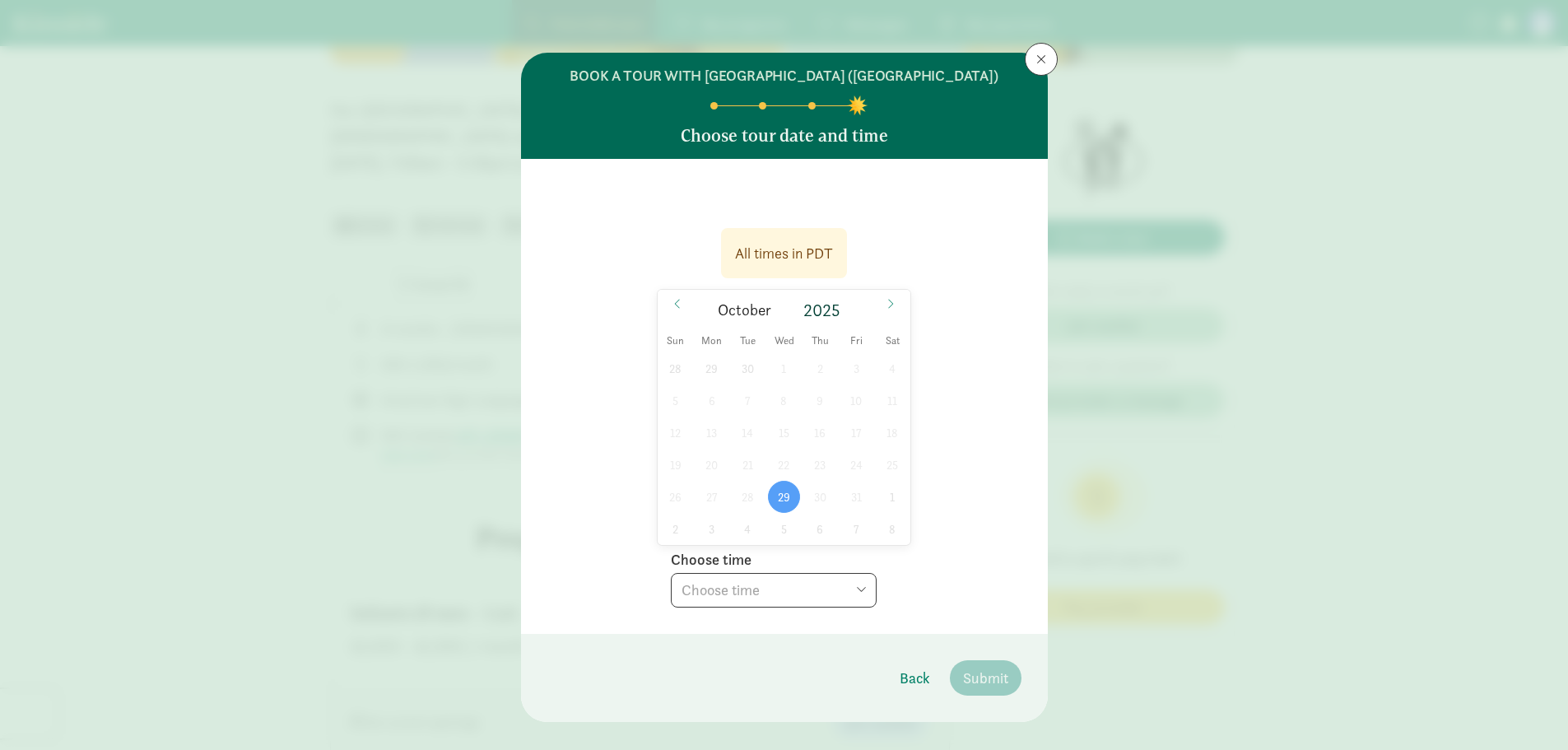
drag, startPoint x: 936, startPoint y: 497, endPoint x: 1043, endPoint y: 102, distance: 409.2
click at [936, 497] on div "All times in PDT 10/29/2025 October 2025 Sun Mon Tue Wed Thu Fri Sat 28 29 30 1…" at bounding box center [784, 412] width 474 height 389
